Goal: Task Accomplishment & Management: Use online tool/utility

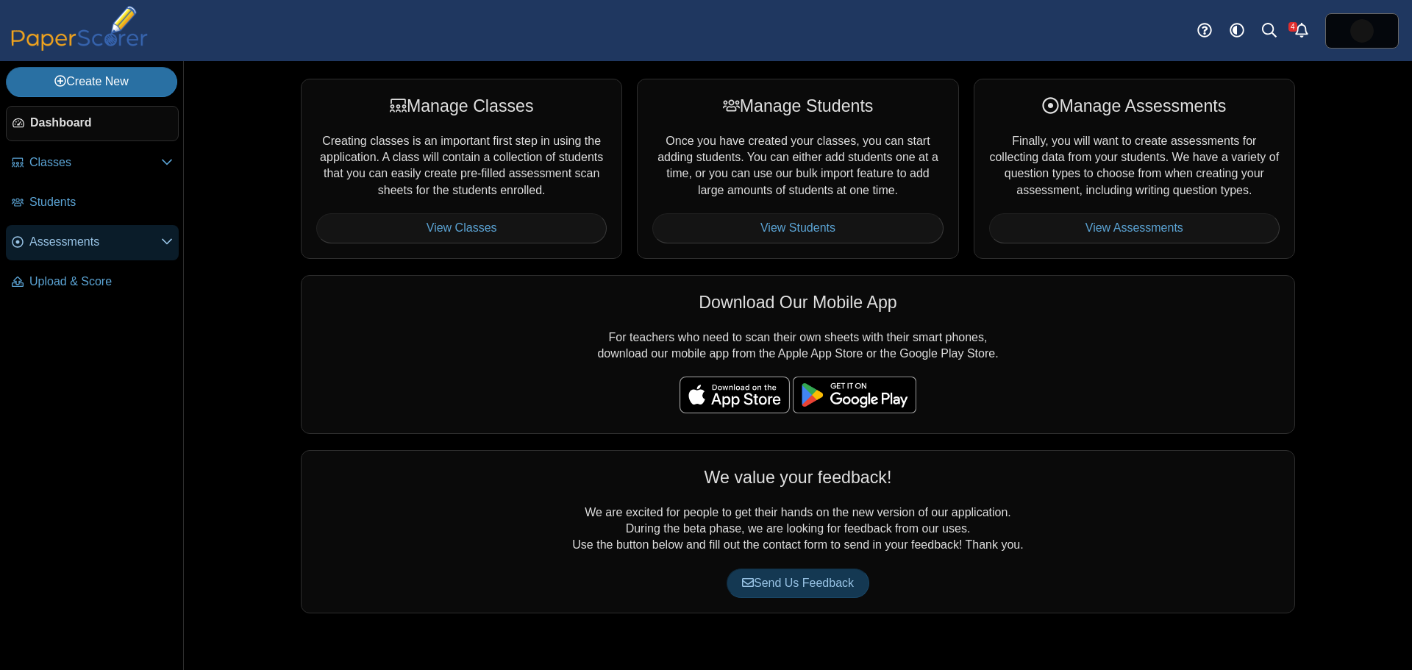
click at [72, 235] on span "Assessments" at bounding box center [95, 242] width 132 height 16
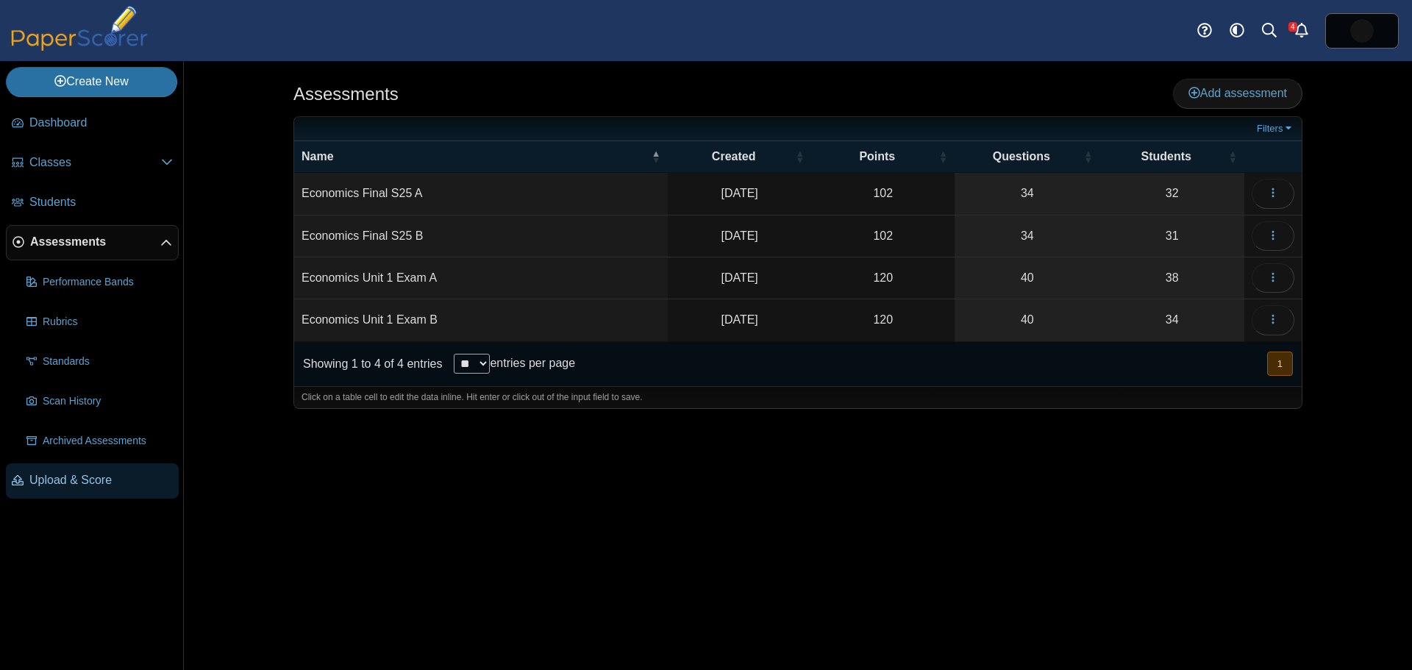
click at [101, 471] on link "Upload & Score" at bounding box center [92, 480] width 173 height 35
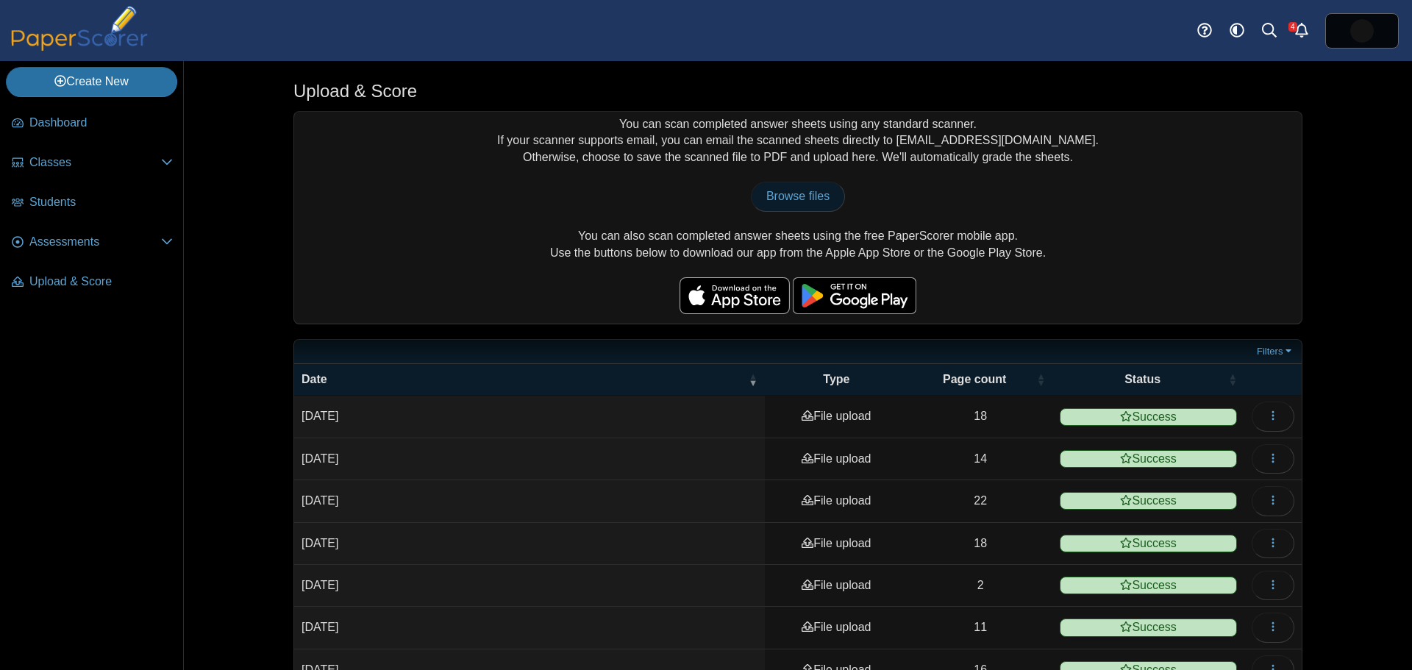
click at [799, 190] on span "Browse files" at bounding box center [797, 196] width 63 height 13
type input "**********"
click at [1269, 412] on icon "button" at bounding box center [1273, 416] width 12 height 12
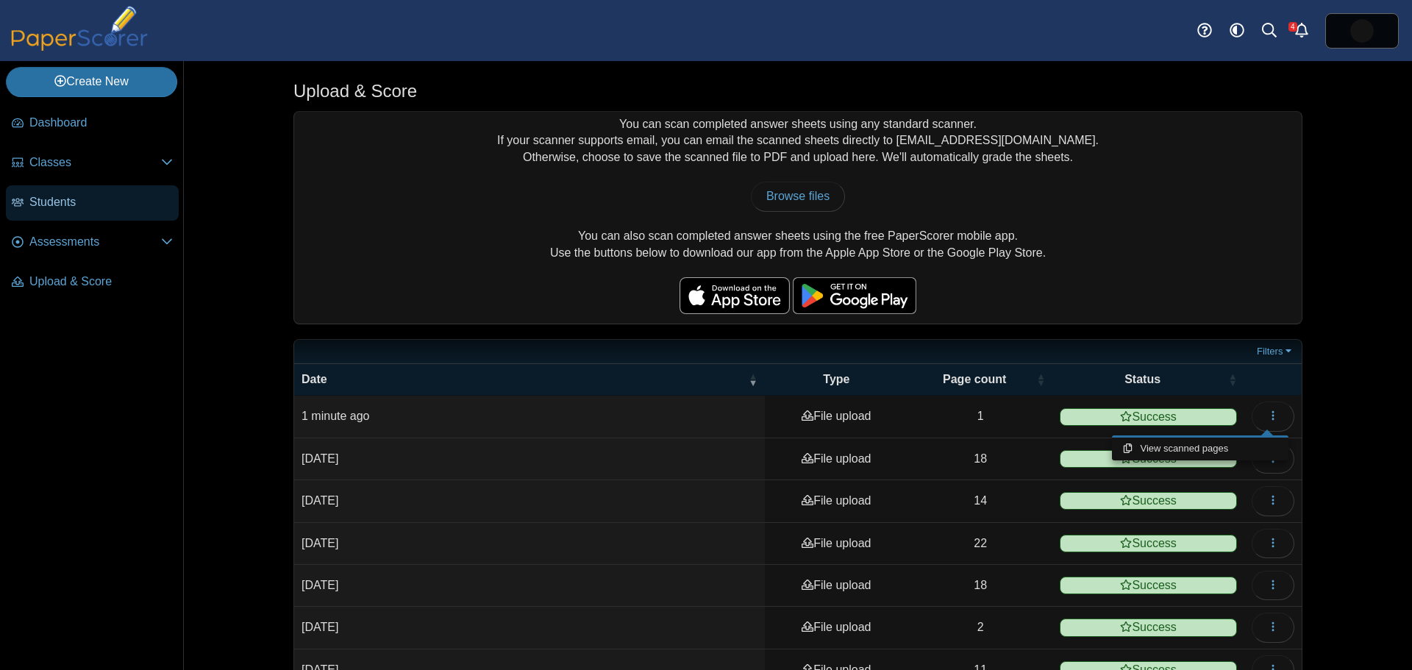
click at [41, 199] on span "Students" at bounding box center [100, 202] width 143 height 16
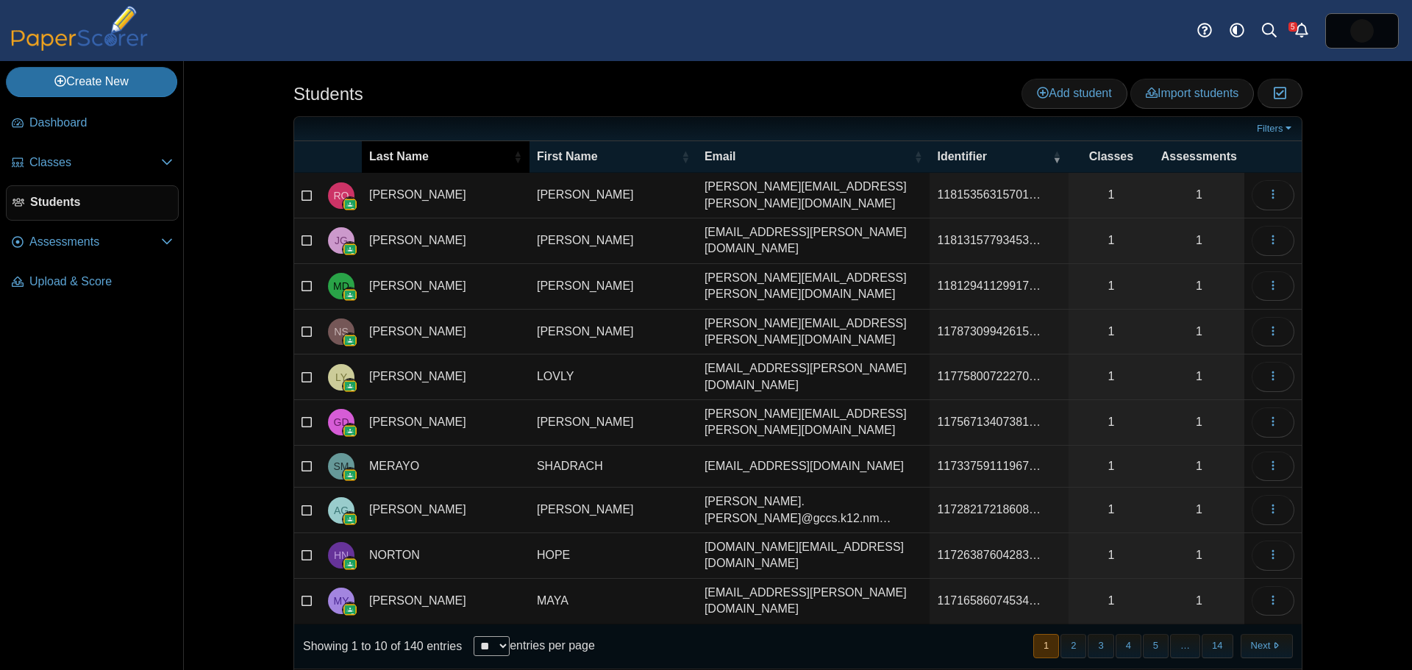
click at [424, 156] on span "Last Name" at bounding box center [439, 157] width 141 height 16
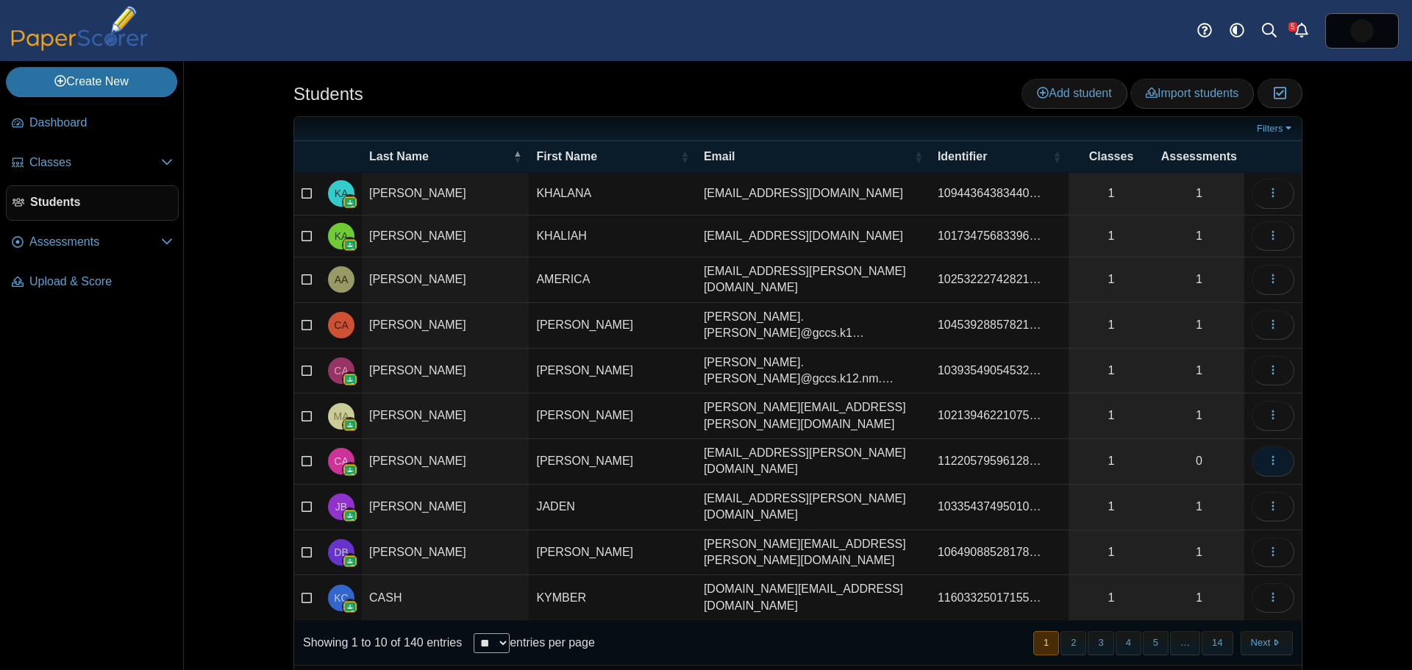
click at [1260, 446] on button "button" at bounding box center [1273, 460] width 43 height 29
click at [1346, 452] on div "Students Add student Import students Moderation 0" at bounding box center [798, 365] width 1228 height 609
click at [62, 242] on span "Assessments" at bounding box center [95, 242] width 132 height 16
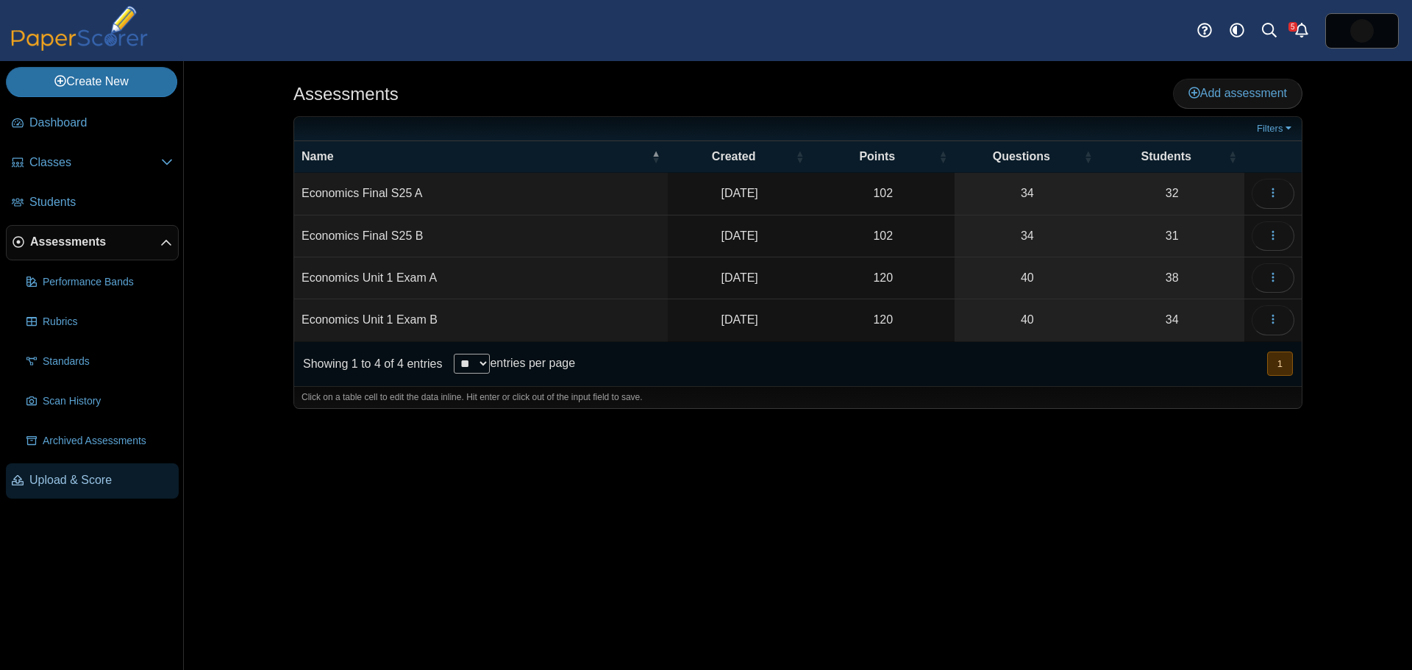
click at [49, 478] on span "Upload & Score" at bounding box center [100, 480] width 143 height 16
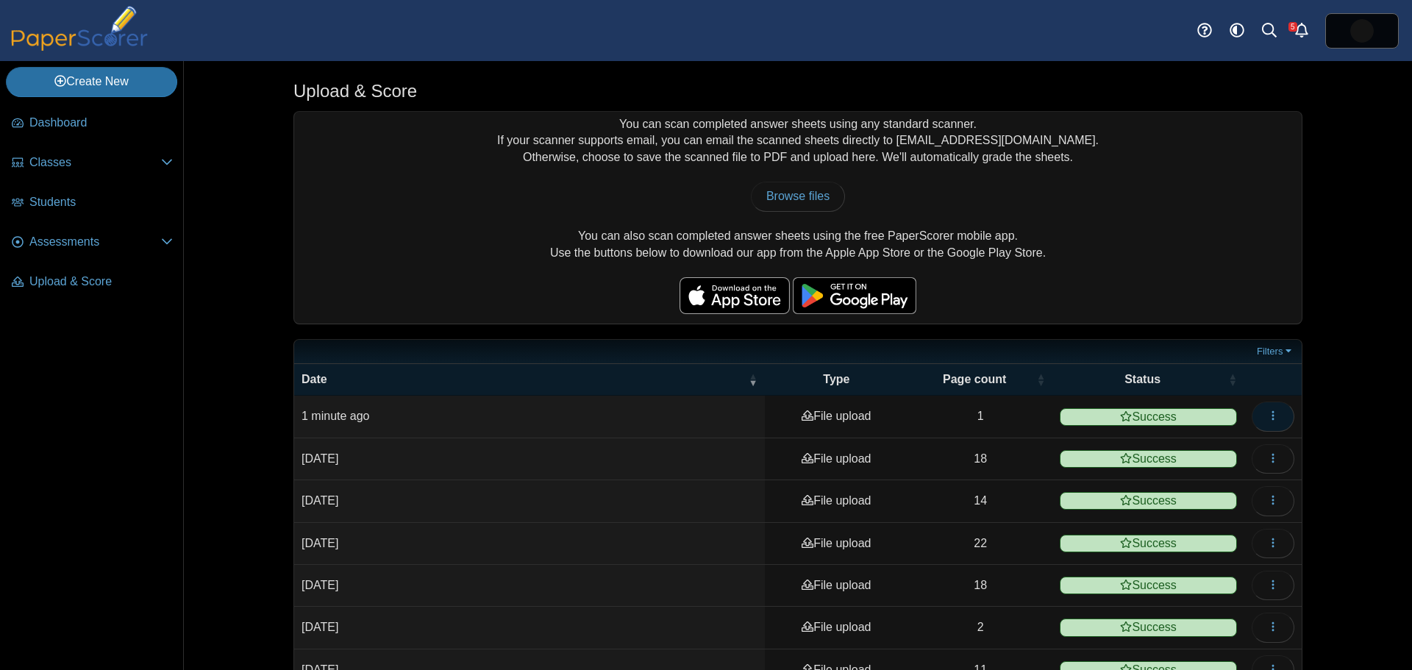
click at [1270, 413] on icon "button" at bounding box center [1273, 416] width 12 height 12
click at [1325, 399] on div "Upload & Score You can scan completed answer sheets using any standard scanner.…" at bounding box center [797, 365] width 1103 height 609
click at [33, 160] on span "Classes" at bounding box center [95, 162] width 132 height 16
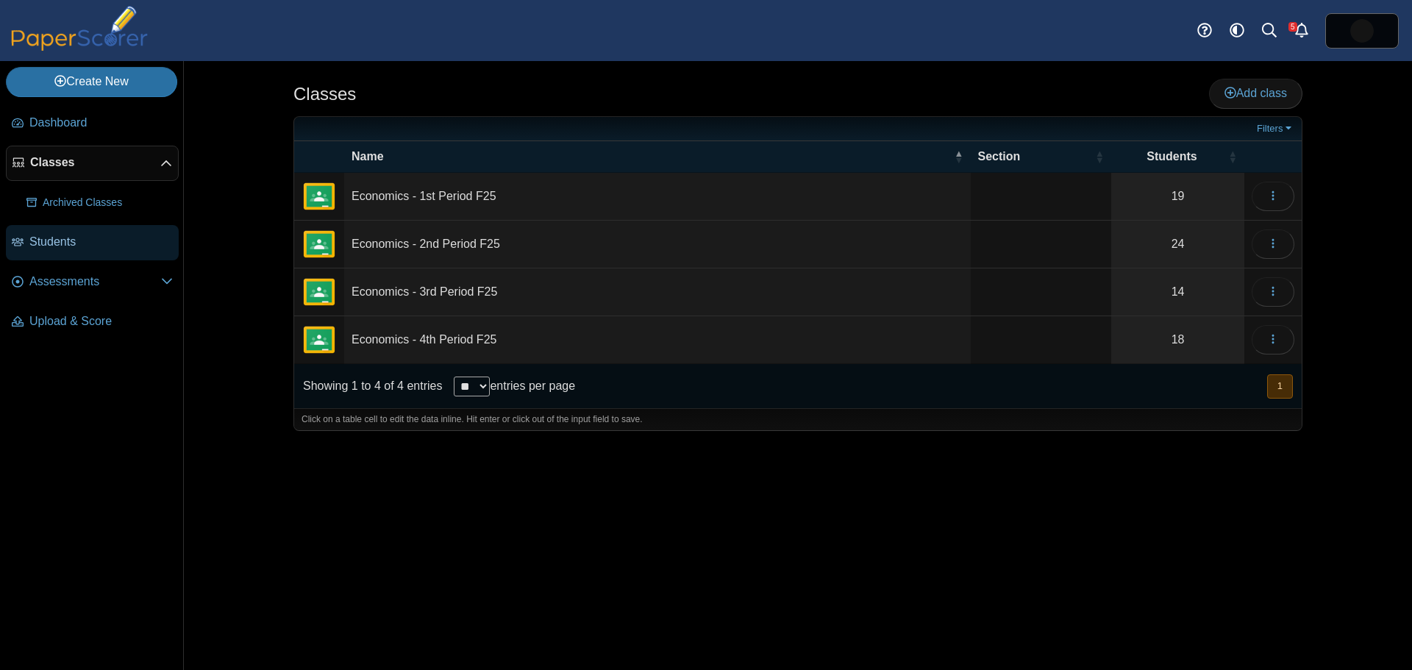
click at [42, 239] on span "Students" at bounding box center [100, 242] width 143 height 16
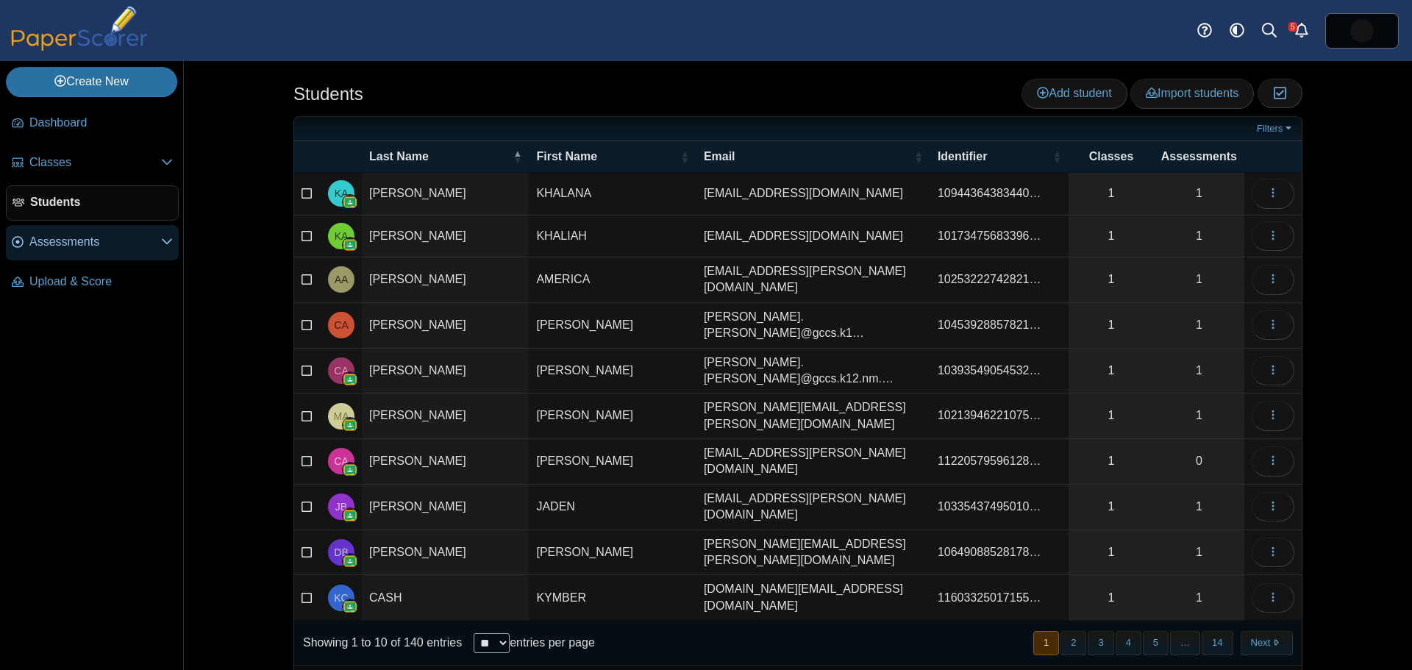
click at [38, 240] on span "Assessments" at bounding box center [95, 242] width 132 height 16
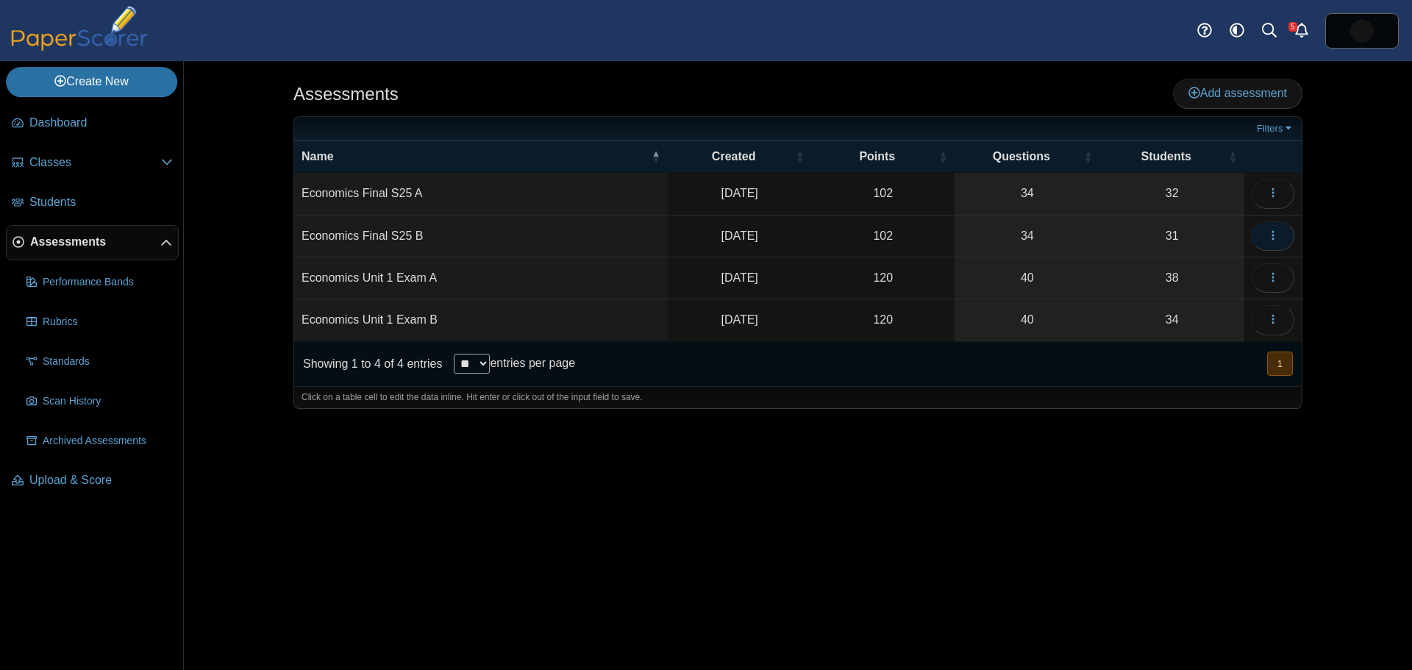
click at [1275, 233] on icon "button" at bounding box center [1273, 235] width 12 height 12
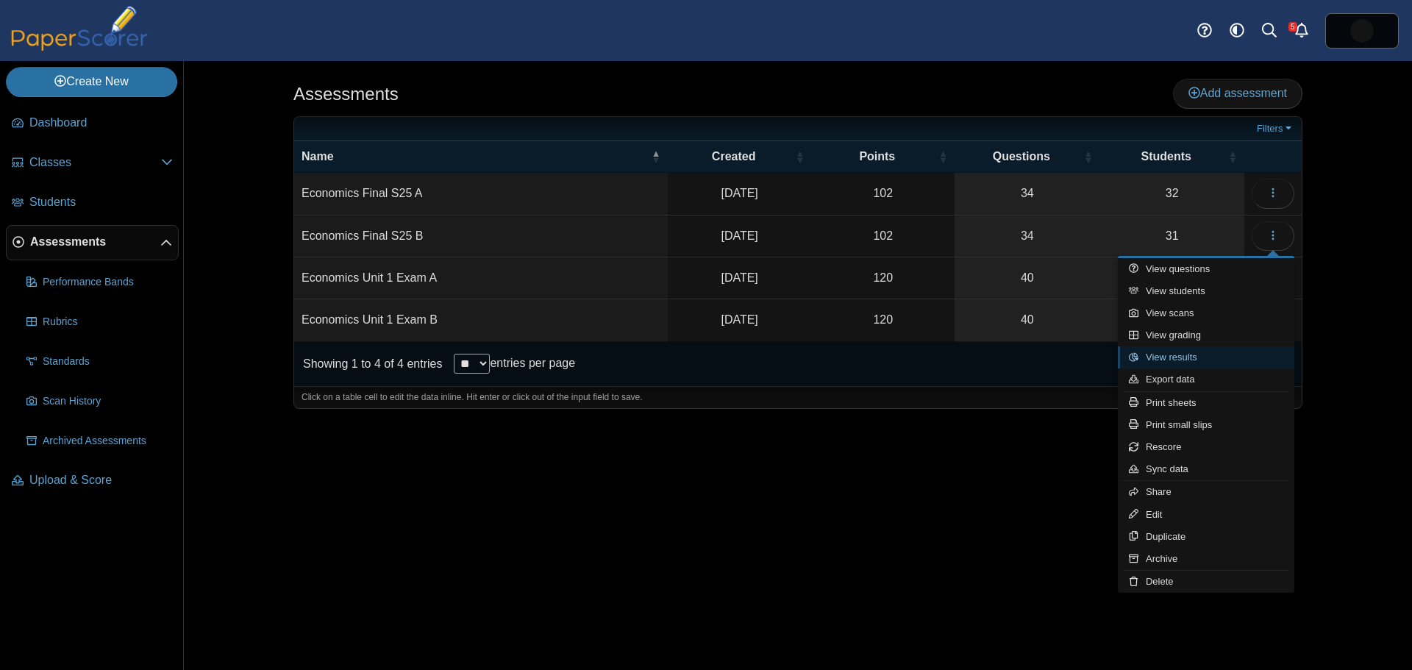
click at [1155, 361] on link "View results" at bounding box center [1206, 357] width 177 height 22
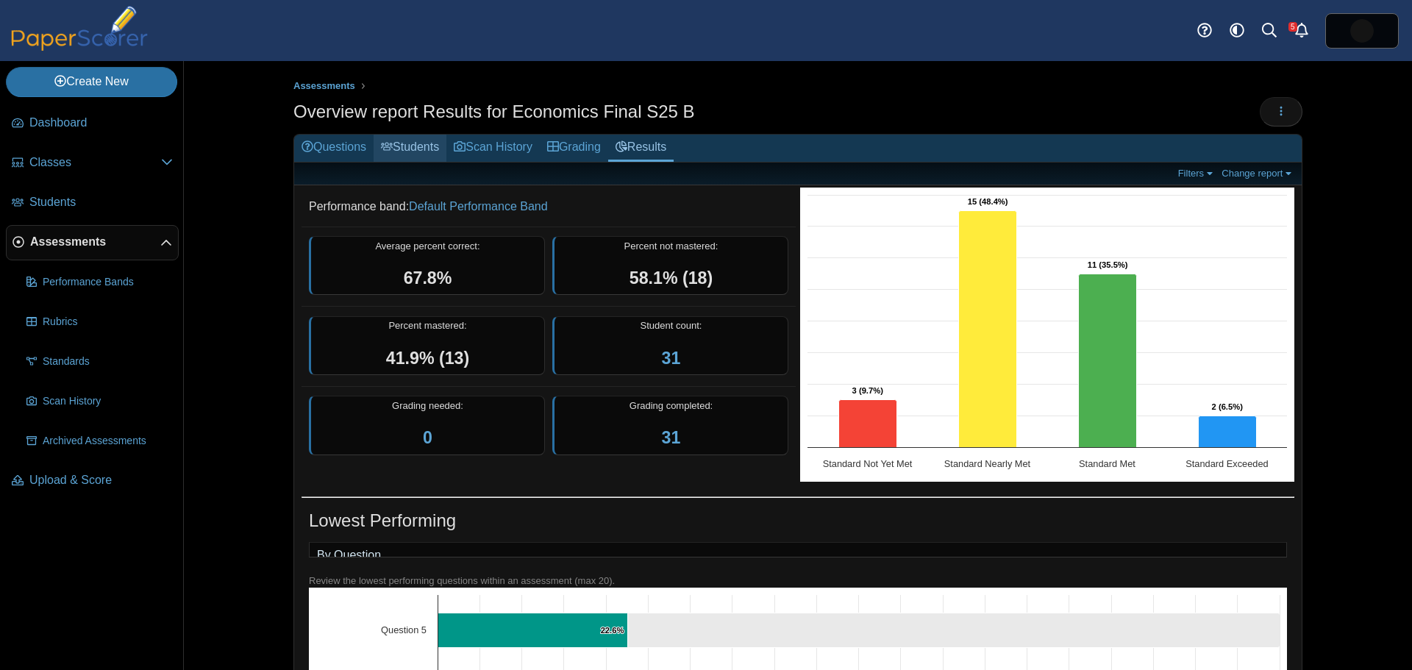
click at [403, 150] on link "Students" at bounding box center [410, 148] width 73 height 27
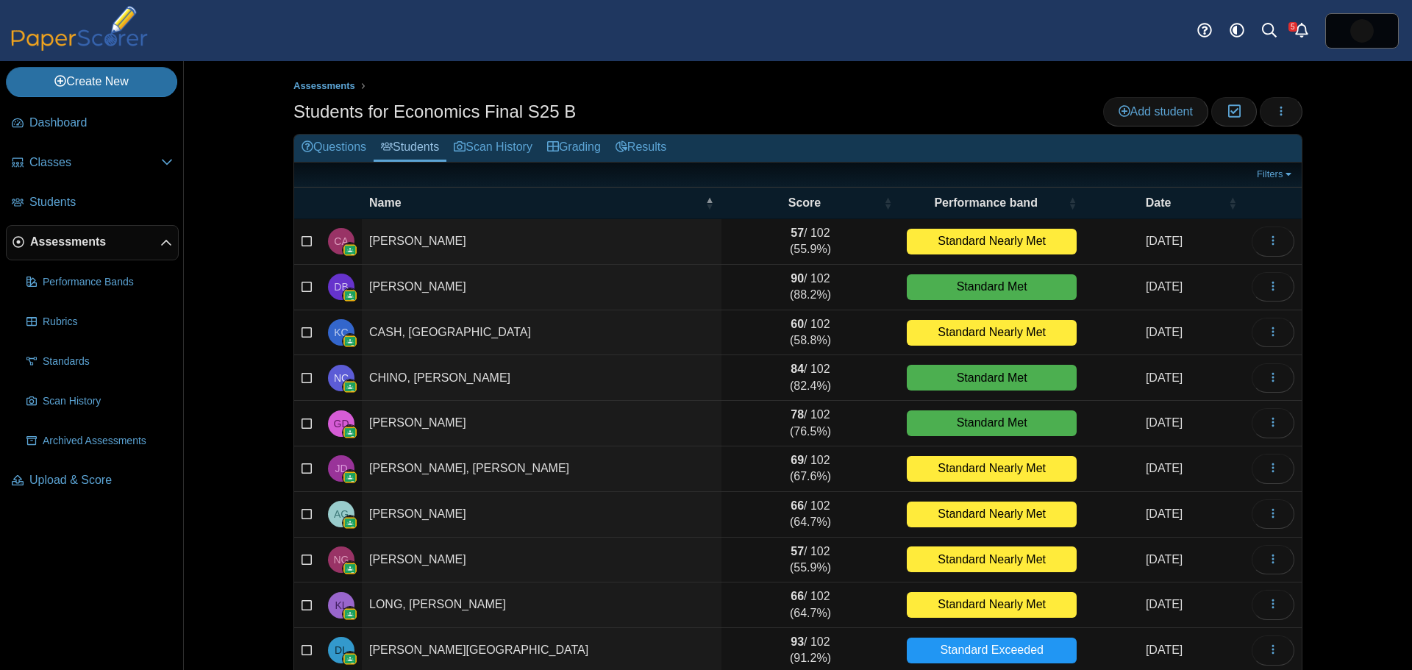
click at [51, 242] on span "Assessments" at bounding box center [95, 242] width 130 height 16
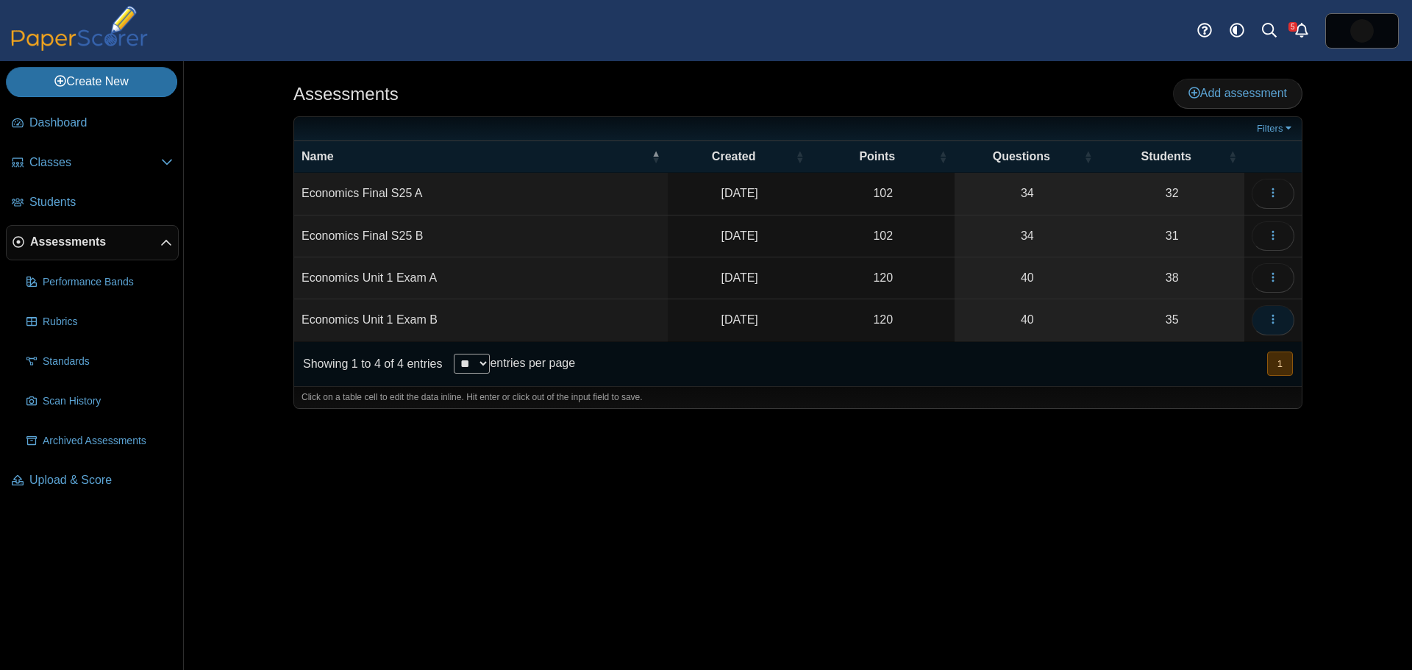
click at [1272, 318] on icon "button" at bounding box center [1273, 319] width 12 height 12
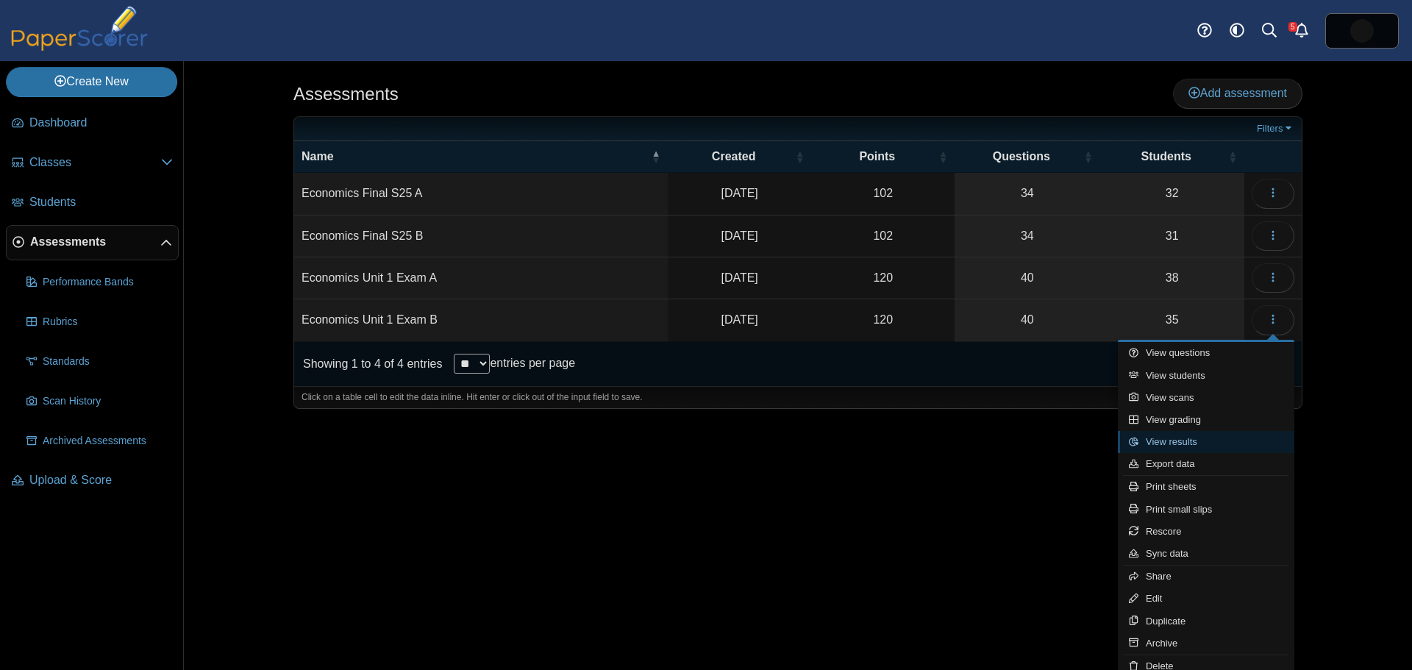
click at [1163, 441] on link "View results" at bounding box center [1206, 442] width 177 height 22
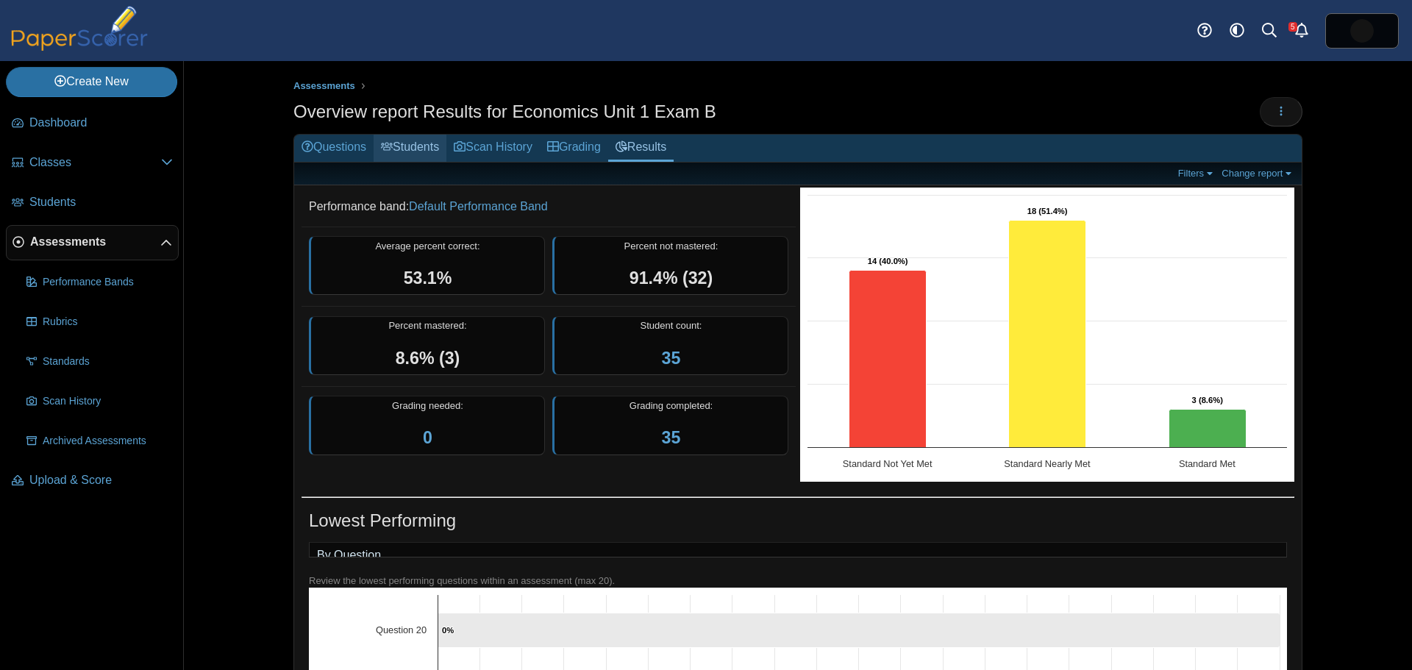
click at [408, 145] on link "Students" at bounding box center [410, 148] width 73 height 27
